Goal: Task Accomplishment & Management: Complete application form

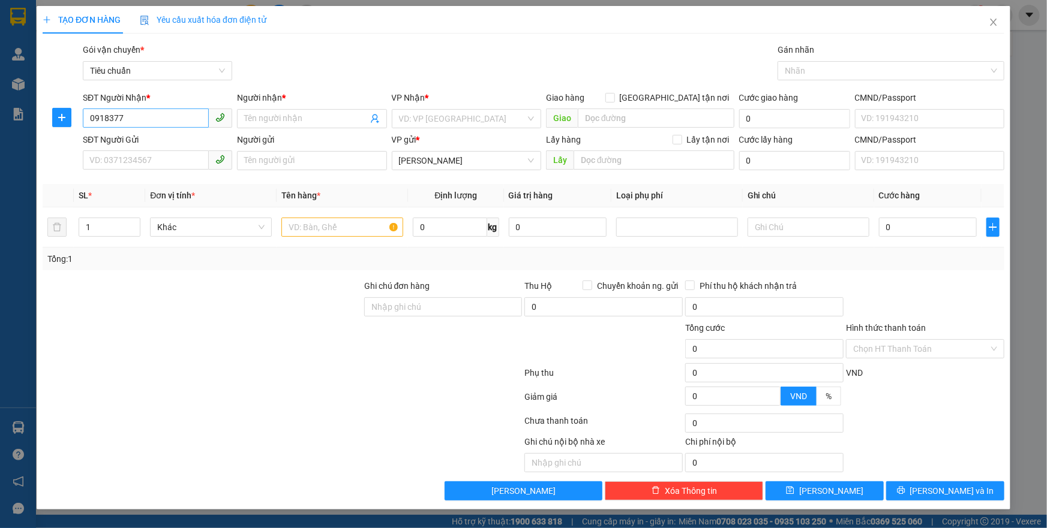
click at [108, 119] on input "0918377" at bounding box center [146, 118] width 126 height 19
drag, startPoint x: 129, startPoint y: 119, endPoint x: 67, endPoint y: 127, distance: 62.9
click at [67, 127] on div "SĐT Người Nhận * 091377 091377 Người nhận * Tên người nhận VP Nhận * VD: VP [GE…" at bounding box center [523, 112] width 964 height 42
type input "0919490015"
click at [155, 141] on div "0919490015 - A TRIỆU" at bounding box center [157, 142] width 135 height 13
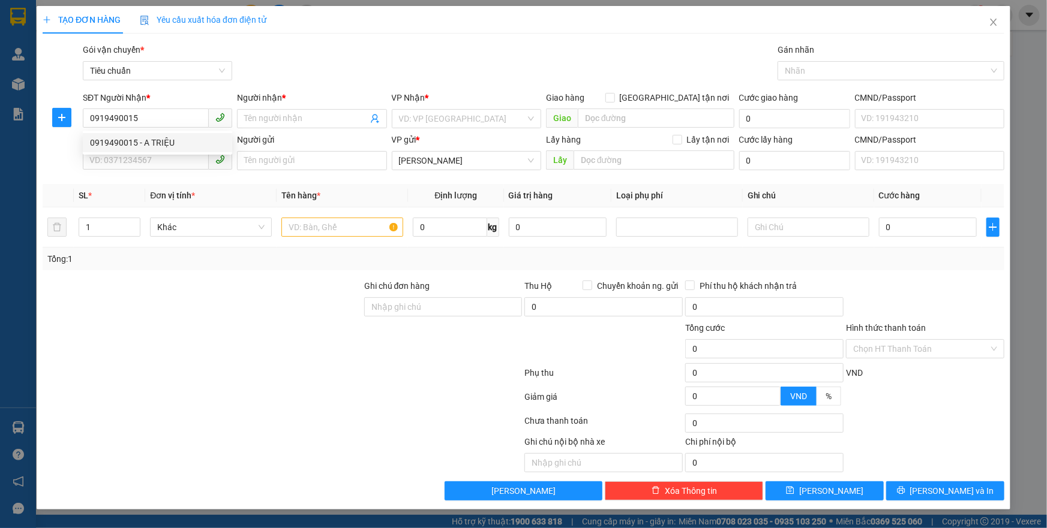
type input "A TRIỆU"
type input "50.000"
type input "0919490015"
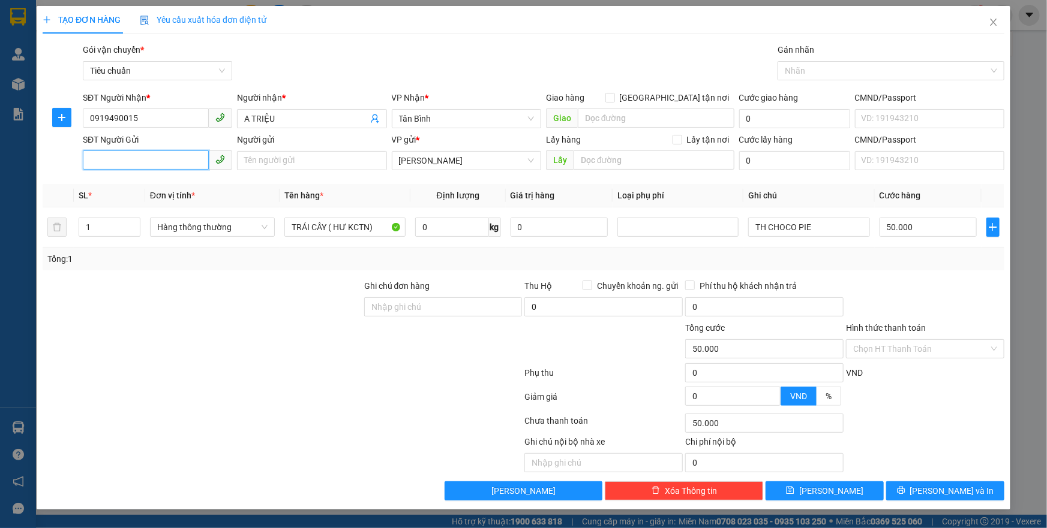
click at [173, 157] on input "SĐT Người Gửi" at bounding box center [146, 160] width 126 height 19
click at [178, 183] on div "0918377166 - C HƯƠNG" at bounding box center [157, 184] width 135 height 13
type input "0918377166"
type input "C HƯƠNG"
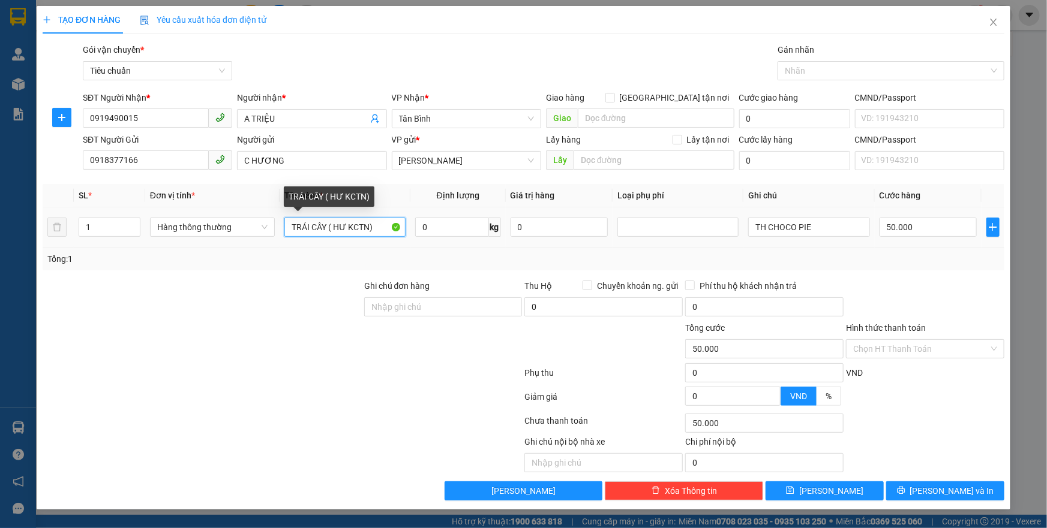
drag, startPoint x: 366, startPoint y: 224, endPoint x: 293, endPoint y: 212, distance: 73.6
click at [293, 212] on div "Transit Pickup Surcharge Ids Transit Deliver Surcharge Ids Transit Deliver Surc…" at bounding box center [524, 272] width 962 height 458
type input "T"
type input "GÀ"
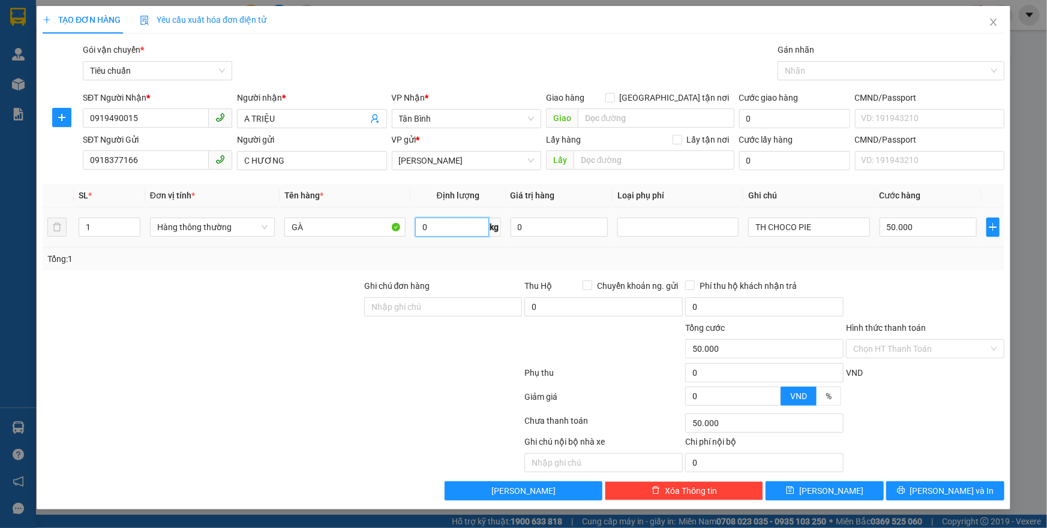
click at [433, 233] on input "0" at bounding box center [452, 227] width 74 height 19
type input "7"
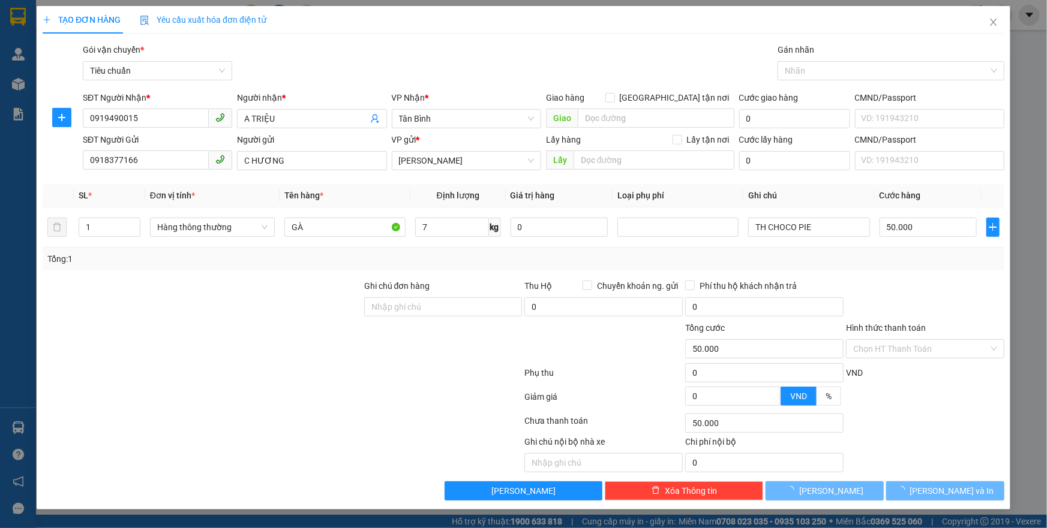
click at [395, 351] on div at bounding box center [443, 343] width 161 height 42
type input "40.000"
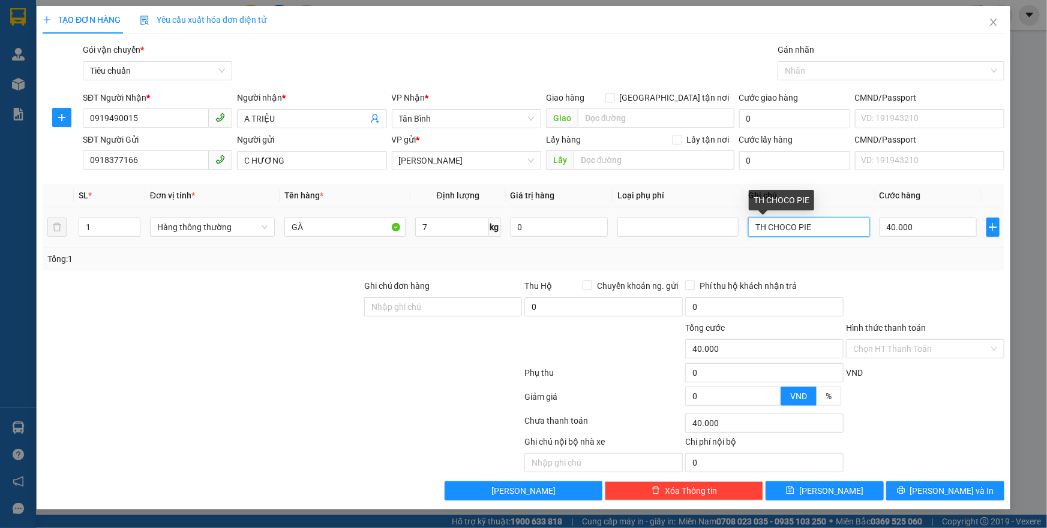
drag, startPoint x: 824, startPoint y: 226, endPoint x: 740, endPoint y: 234, distance: 85.0
click at [740, 234] on tr "1 Hàng thông thường GÀ 7 kg 0 TH CHOCO PIE 40.000" at bounding box center [524, 228] width 962 height 40
type input "THÙNG XỐP TRẮNG BK XANH LÁ"
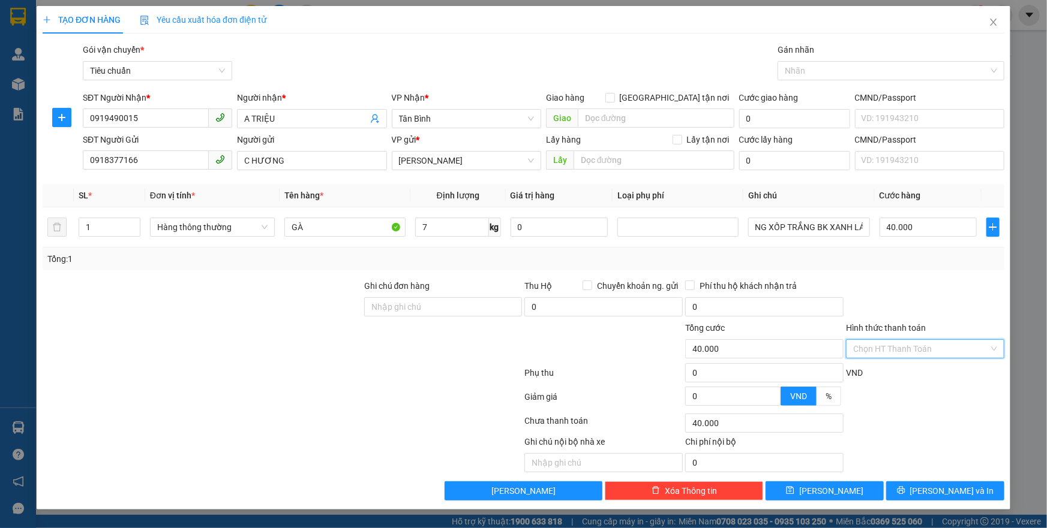
click at [888, 346] on input "Hình thức thanh toán" at bounding box center [921, 349] width 136 height 18
click at [889, 375] on div "Tại văn phòng" at bounding box center [925, 372] width 144 height 13
type input "0"
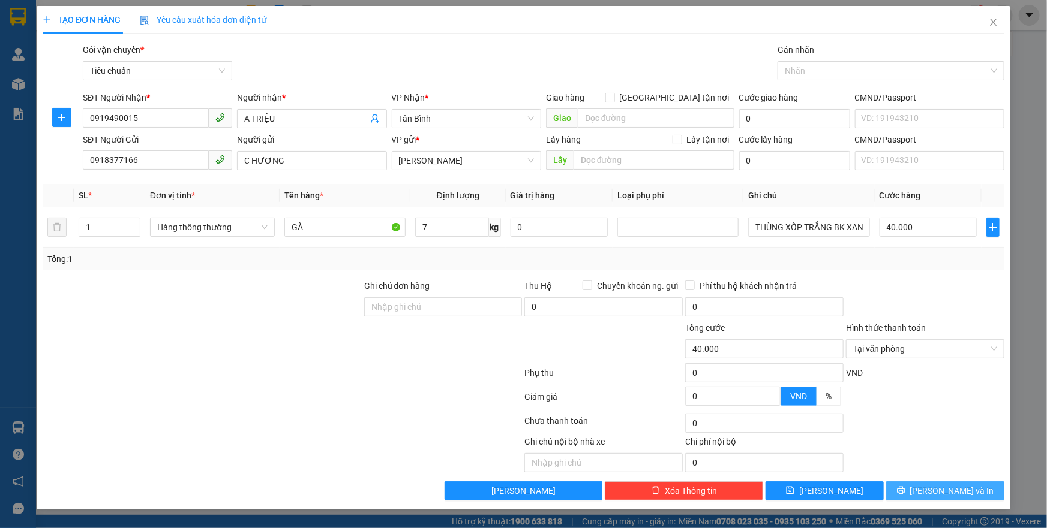
click at [938, 494] on span "[PERSON_NAME] và In" at bounding box center [952, 491] width 84 height 13
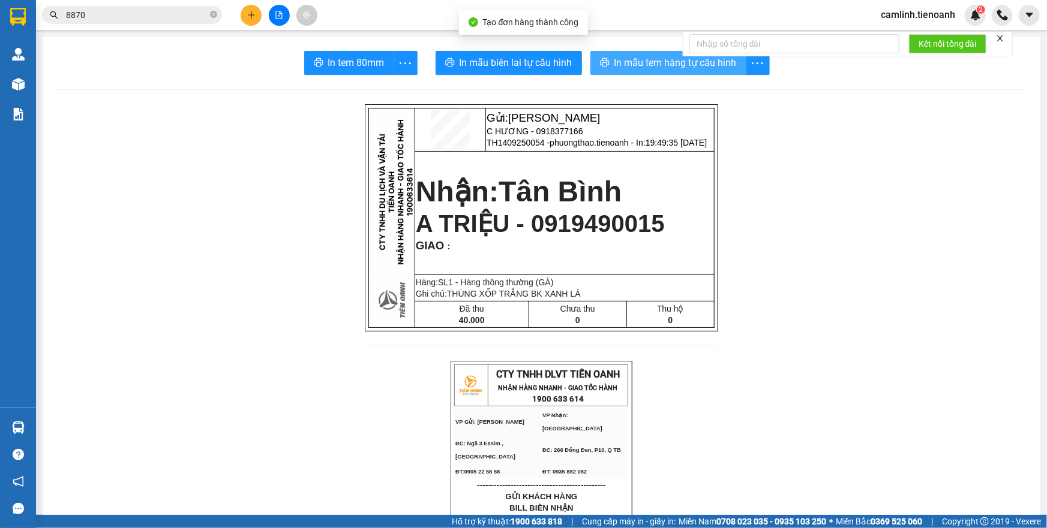
click at [663, 62] on span "In mẫu tem hàng tự cấu hình" at bounding box center [675, 62] width 122 height 15
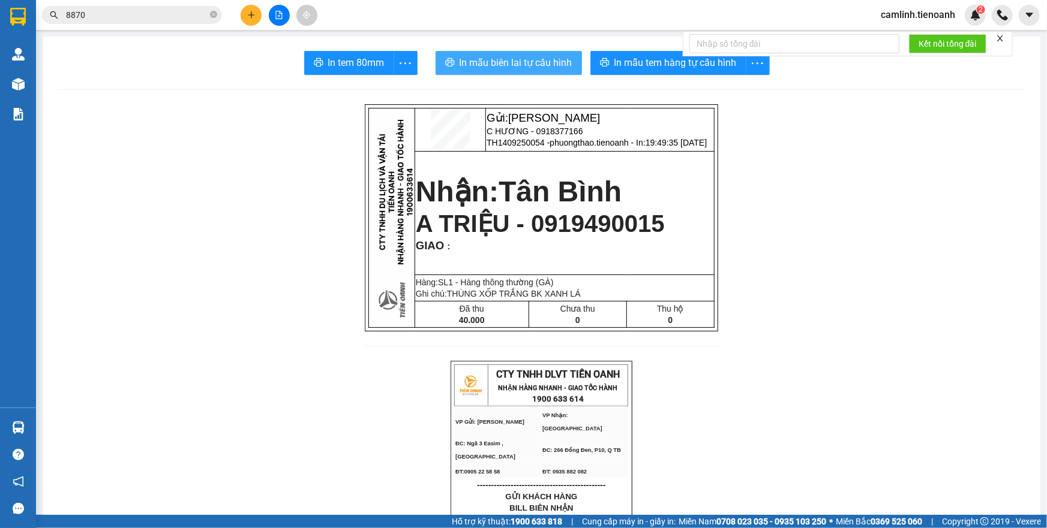
click at [504, 67] on span "In mẫu biên lai tự cấu hình" at bounding box center [515, 62] width 113 height 15
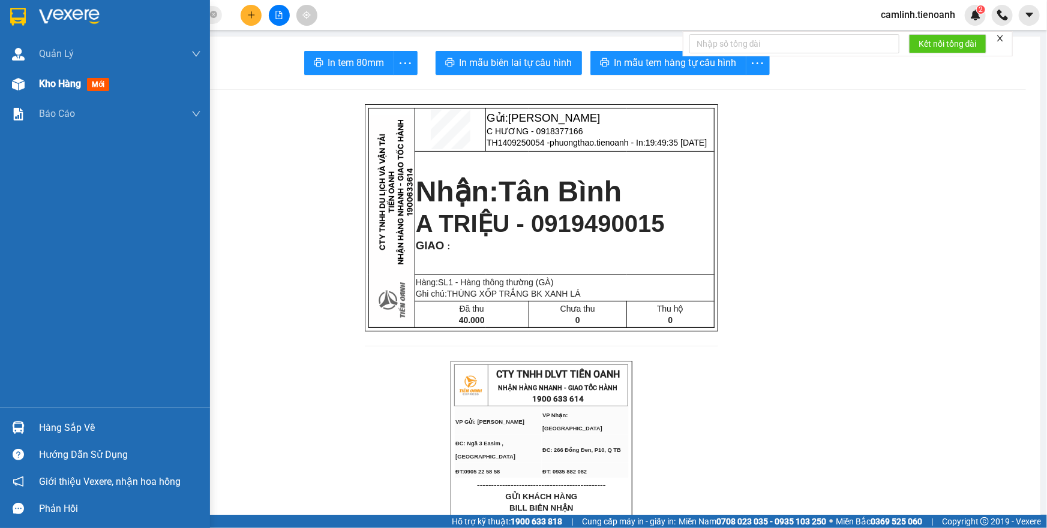
click at [30, 85] on div "Kho hàng mới" at bounding box center [105, 84] width 210 height 30
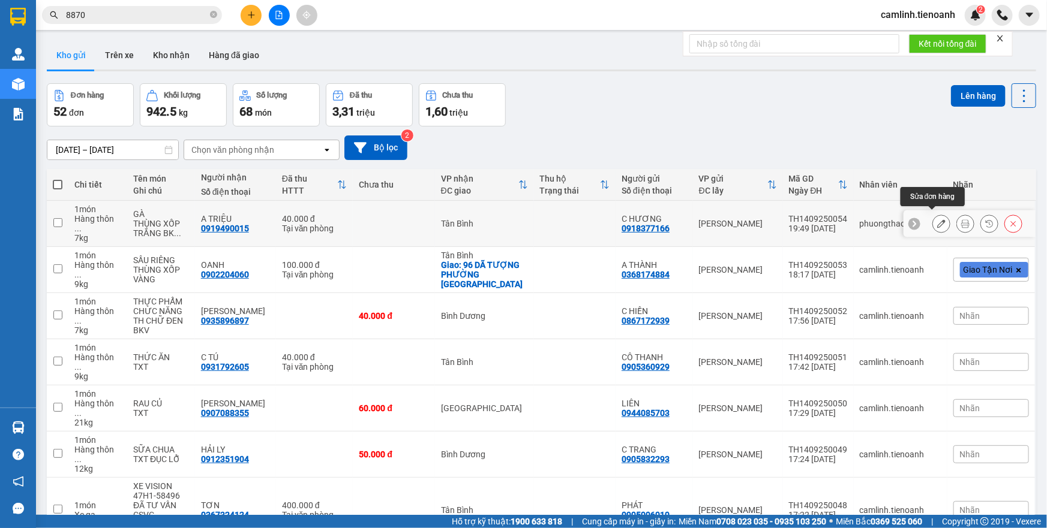
click at [937, 220] on icon at bounding box center [941, 224] width 8 height 8
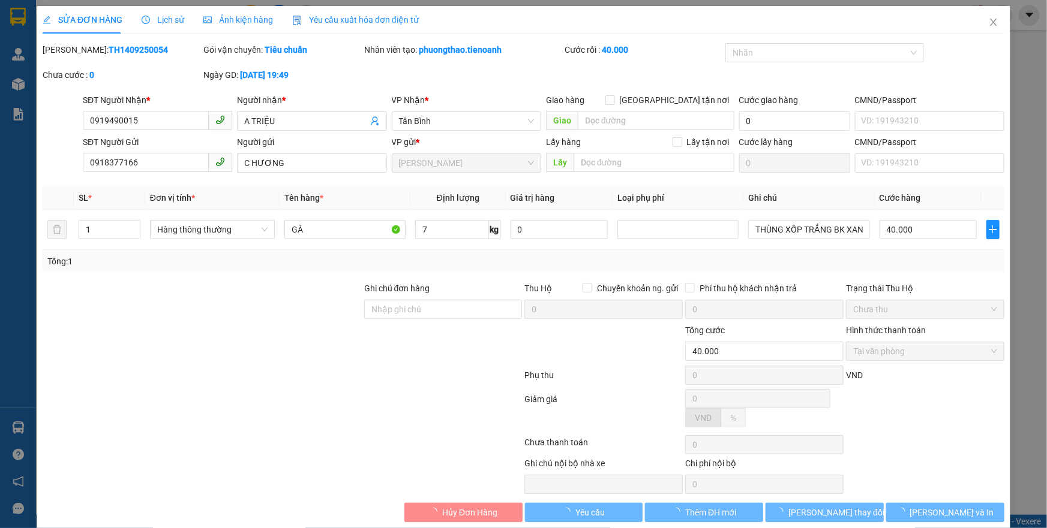
type input "0919490015"
type input "A TRIỆU"
type input "0918377166"
type input "C HƯƠNG"
type input "40.000"
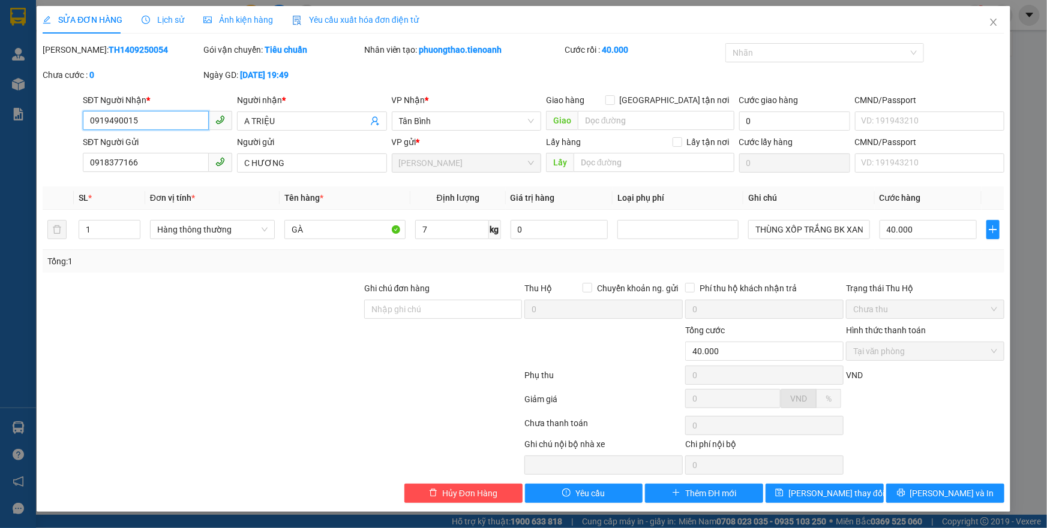
drag, startPoint x: 149, startPoint y: 125, endPoint x: 79, endPoint y: 132, distance: 69.9
click at [79, 132] on div "SĐT Người Nhận * 0919490015 0919490015 Người nhận * A TRIỆU VP Nhận * Tân Bình …" at bounding box center [523, 115] width 964 height 42
click at [991, 24] on icon "close" at bounding box center [994, 22] width 10 height 10
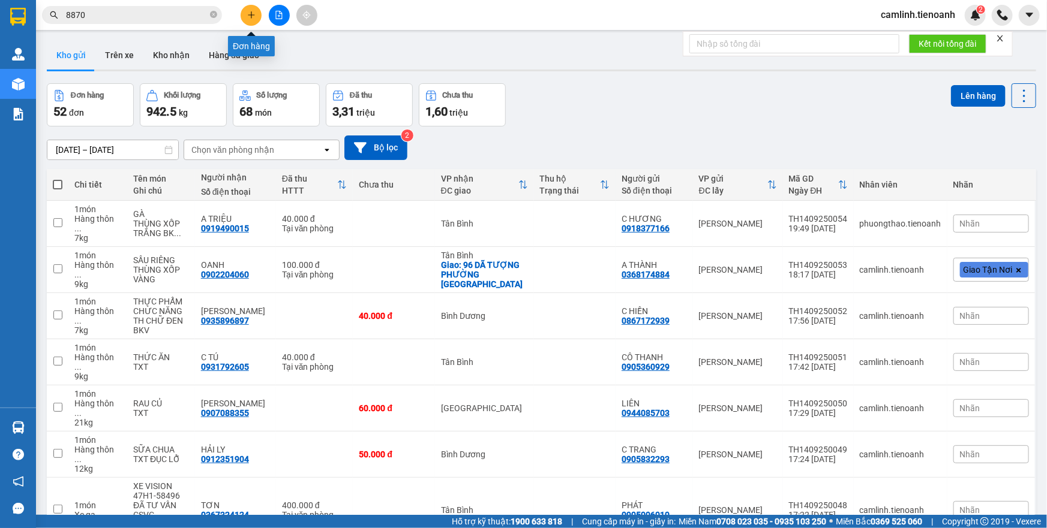
click at [247, 17] on icon "plus" at bounding box center [251, 15] width 8 height 8
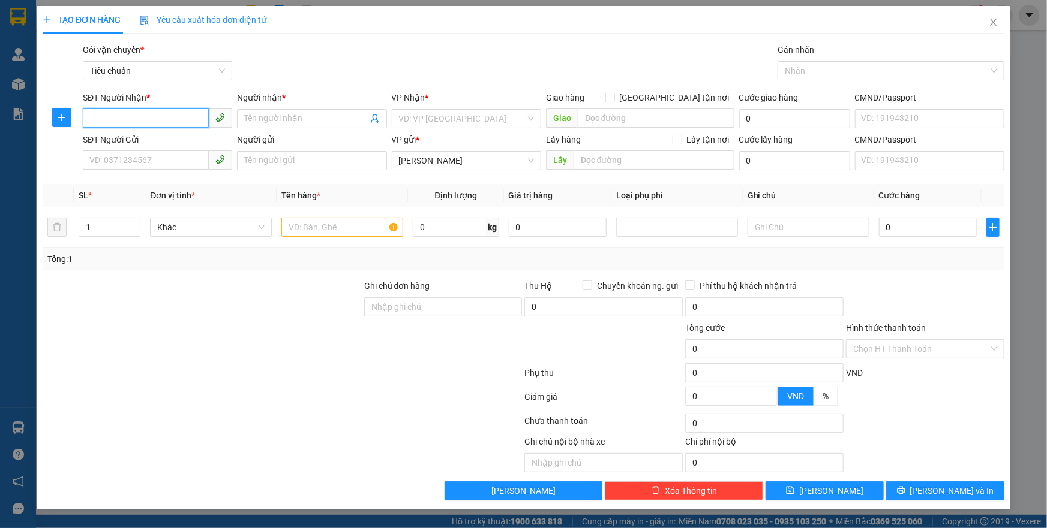
paste input "0919490015"
type input "0919490015"
click at [176, 143] on div "0919490015 - A TRIỆU" at bounding box center [157, 142] width 135 height 13
type input "A TRIỆU"
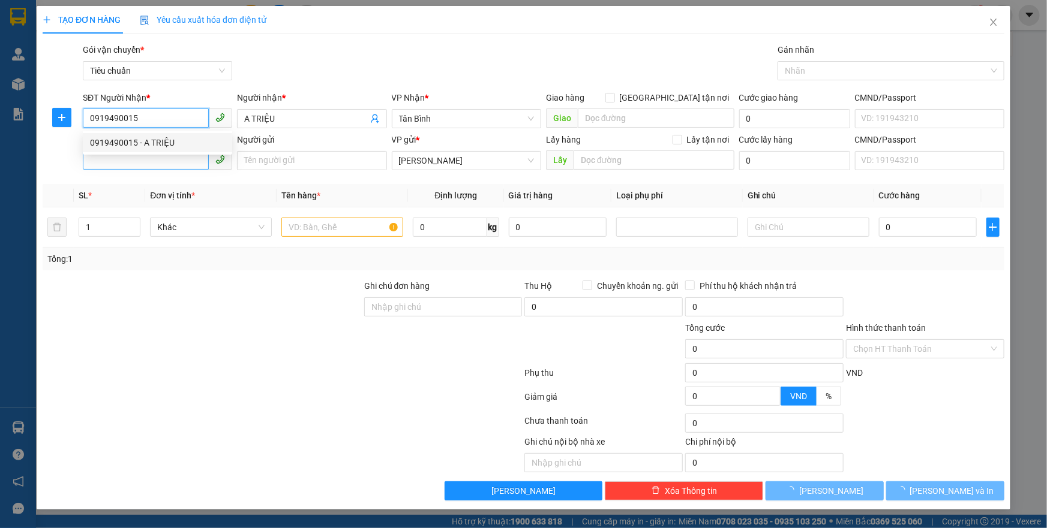
type input "40.000"
type input "0919490015"
click at [169, 162] on input "SĐT Người Gửi" at bounding box center [146, 160] width 126 height 19
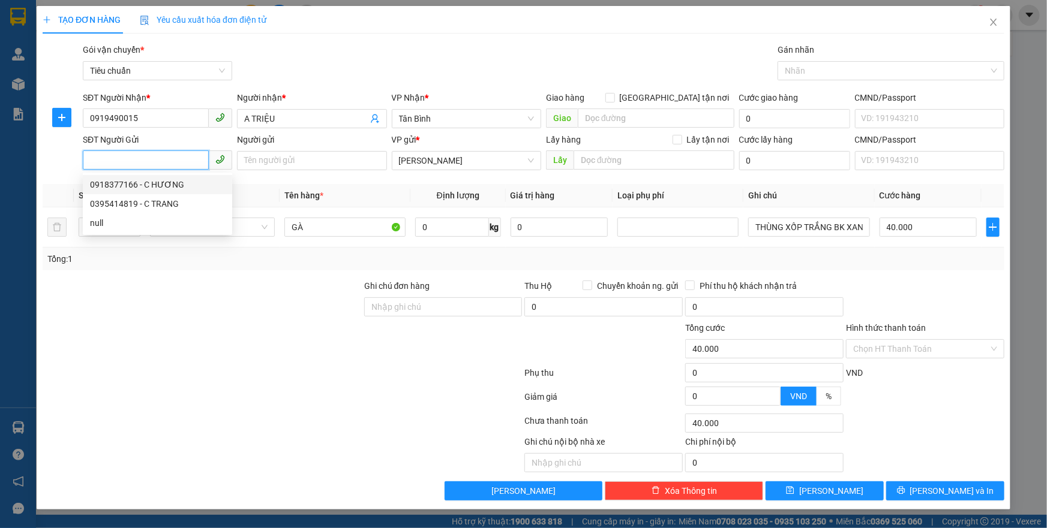
click at [176, 181] on div "0918377166 - C HƯƠNG" at bounding box center [157, 184] width 135 height 13
type input "0918377166"
type input "C HƯƠNG"
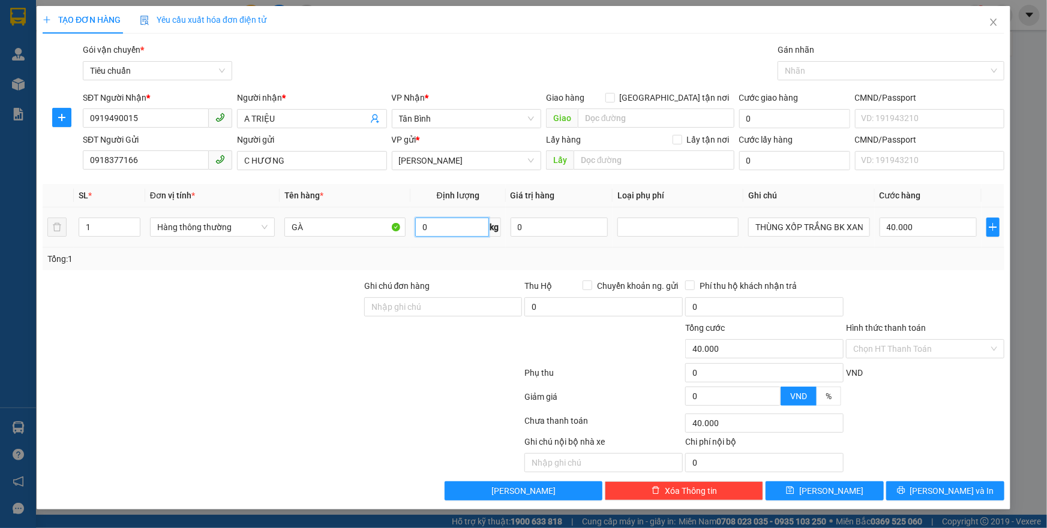
click at [450, 231] on input "0" at bounding box center [452, 227] width 74 height 19
type input "7"
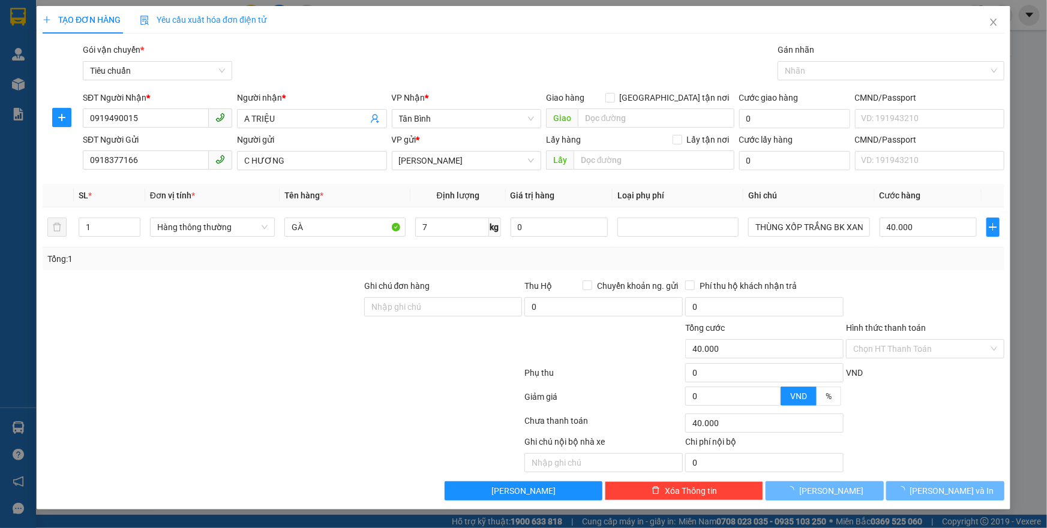
click at [422, 355] on div at bounding box center [443, 343] width 161 height 42
click at [957, 489] on span "[PERSON_NAME] và In" at bounding box center [952, 491] width 84 height 13
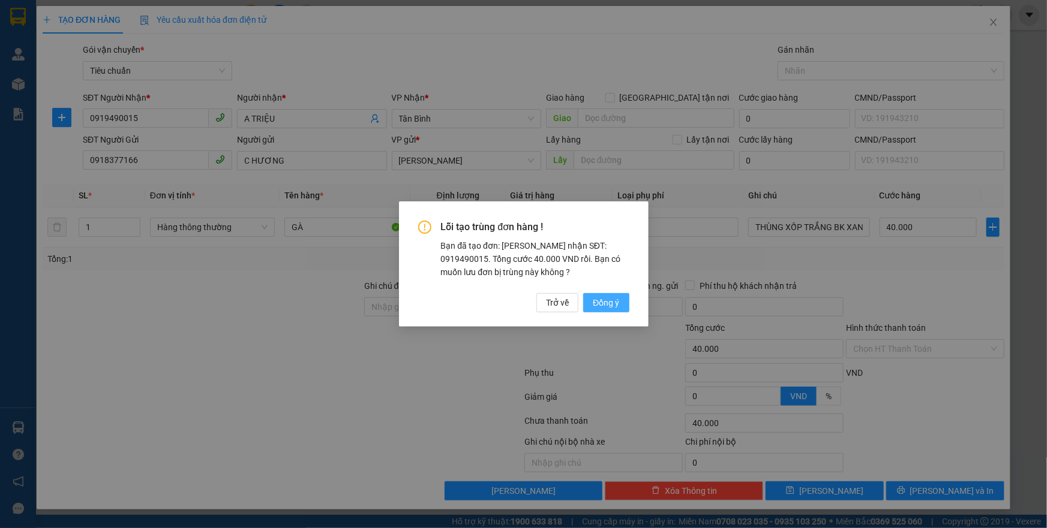
click at [612, 309] on span "Đồng ý" at bounding box center [606, 302] width 26 height 13
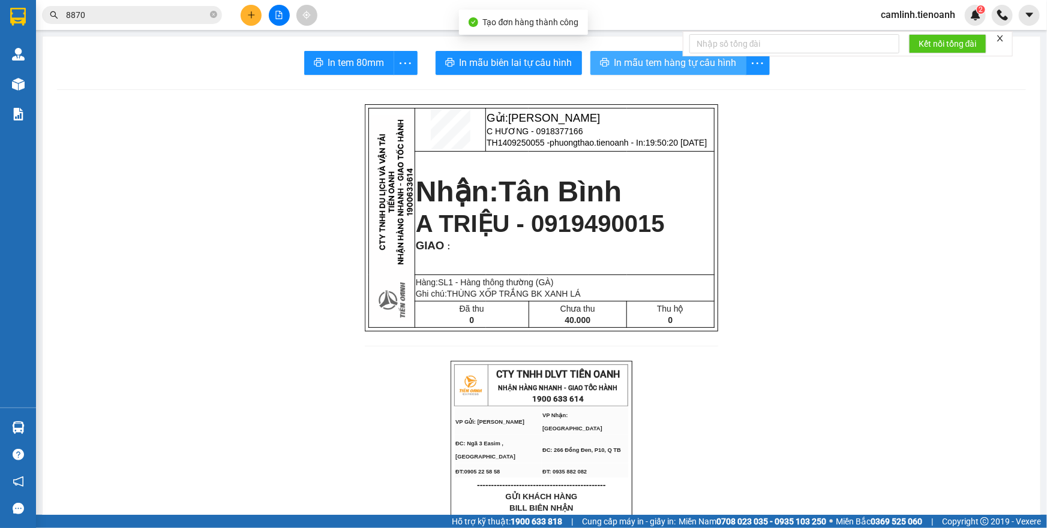
click at [639, 65] on span "In mẫu tem hàng tự cấu hình" at bounding box center [675, 62] width 122 height 15
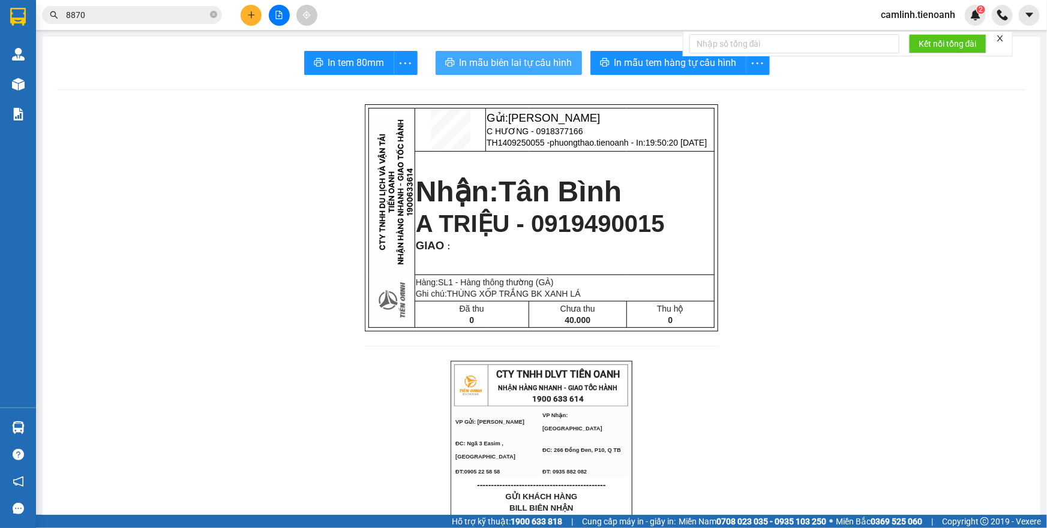
click at [512, 62] on span "In mẫu biên lai tự cấu hình" at bounding box center [515, 62] width 113 height 15
